Goal: Task Accomplishment & Management: Complete application form

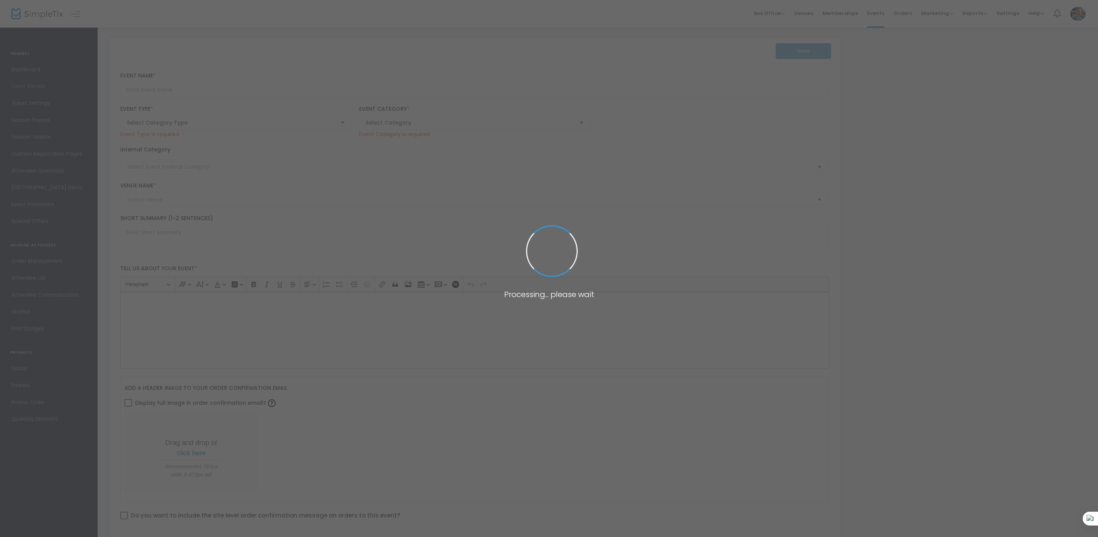
type input "Super [DATE] - Textile Art"
type textarea "Discover the vibrant world of textile art and yarn painting every Super [DATE] …"
type input "Register Now"
type input "Family"
type input "[PERSON_NAME][GEOGRAPHIC_DATA]"
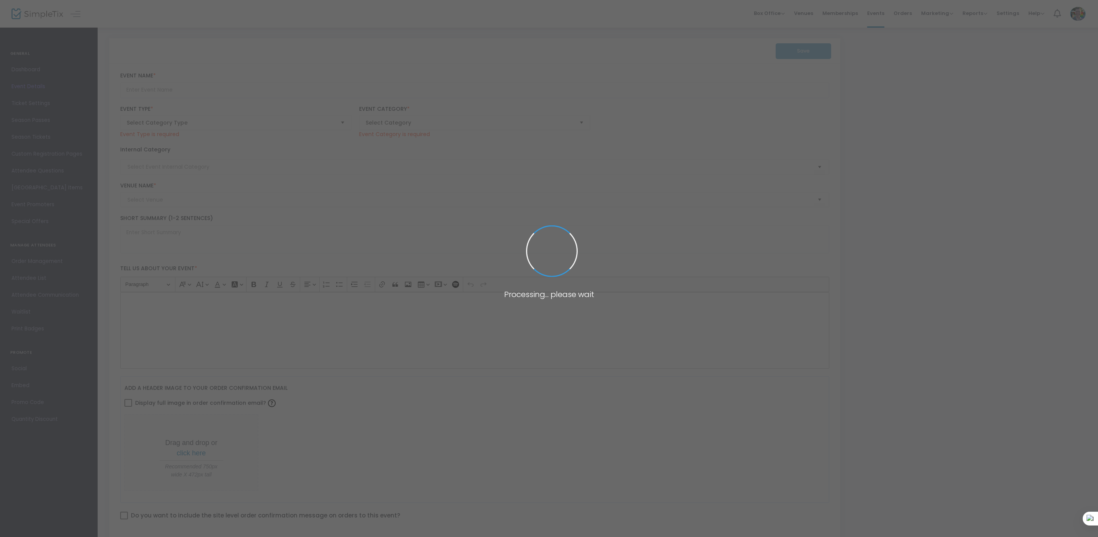
type input "Super [DATE] - Quilts"
type textarea "Learn about the geometry of quilt patterns by making your own paper quilt squar…"
type input "Register"
type input "Family"
type input "[PERSON_NAME][GEOGRAPHIC_DATA]"
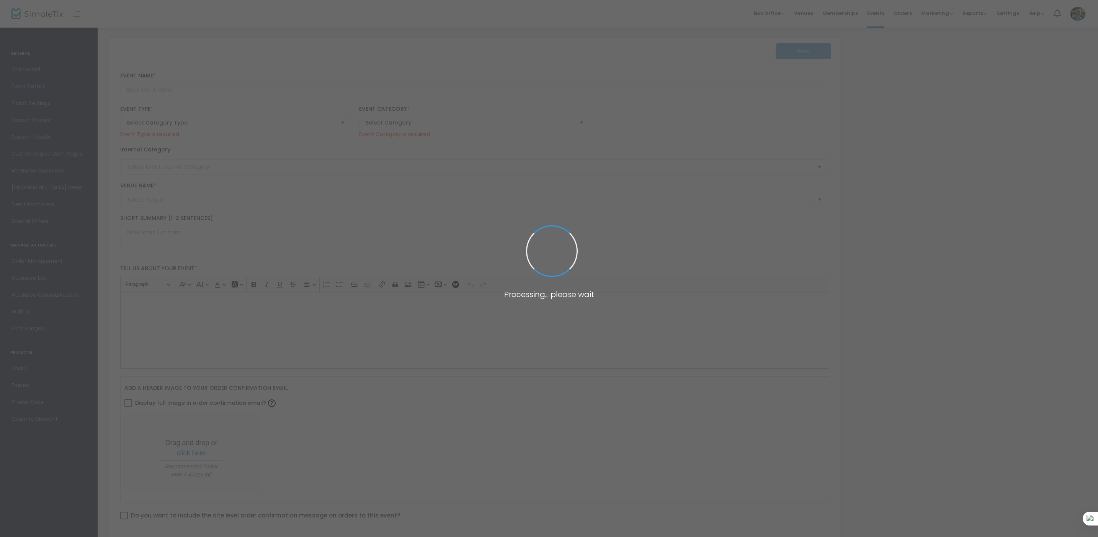
type input "Super [DATE] - Textile Art"
type textarea "Discover the vibrant world of textile art and yarn painting every Super [DATE] …"
type input "Register Now"
type input "[PERSON_NAME][GEOGRAPHIC_DATA]"
type input "Family"
